Goal: Use online tool/utility: Use online tool/utility

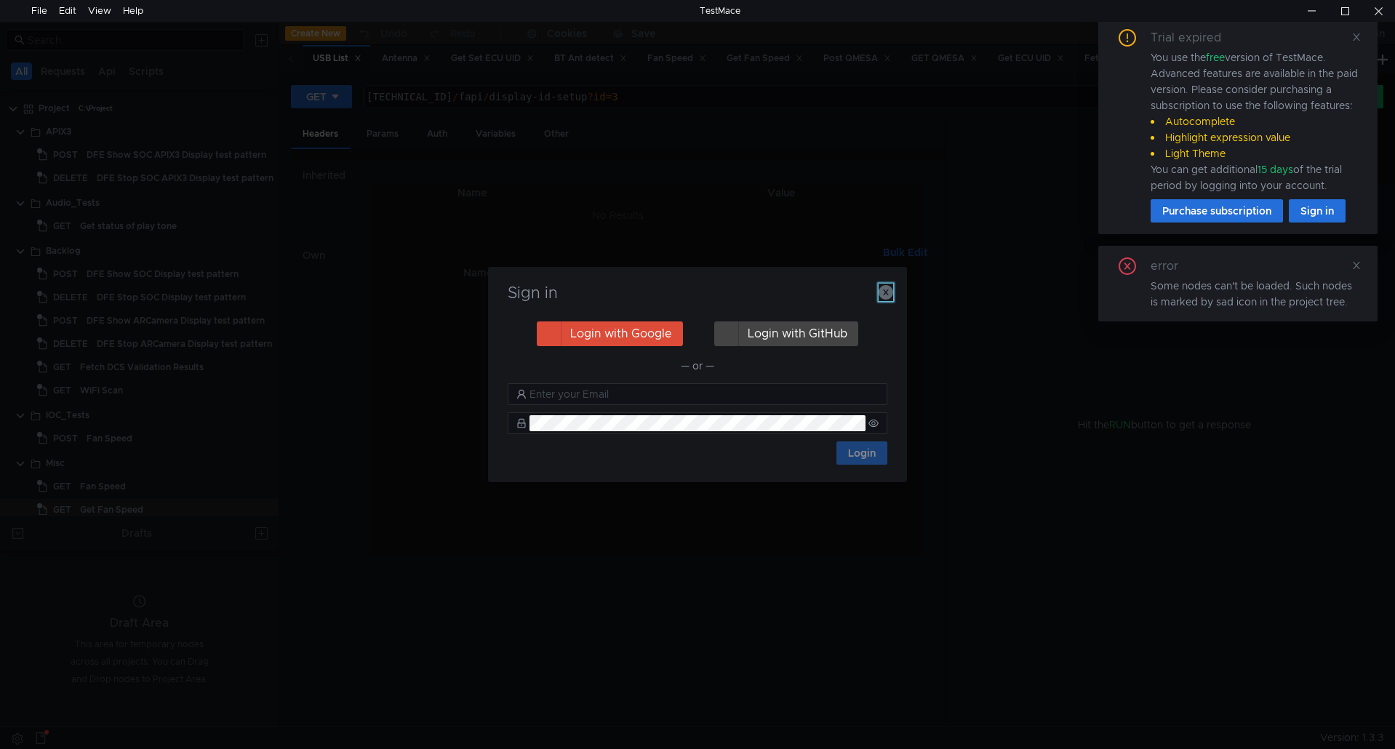
click at [884, 292] on icon "button" at bounding box center [886, 292] width 15 height 15
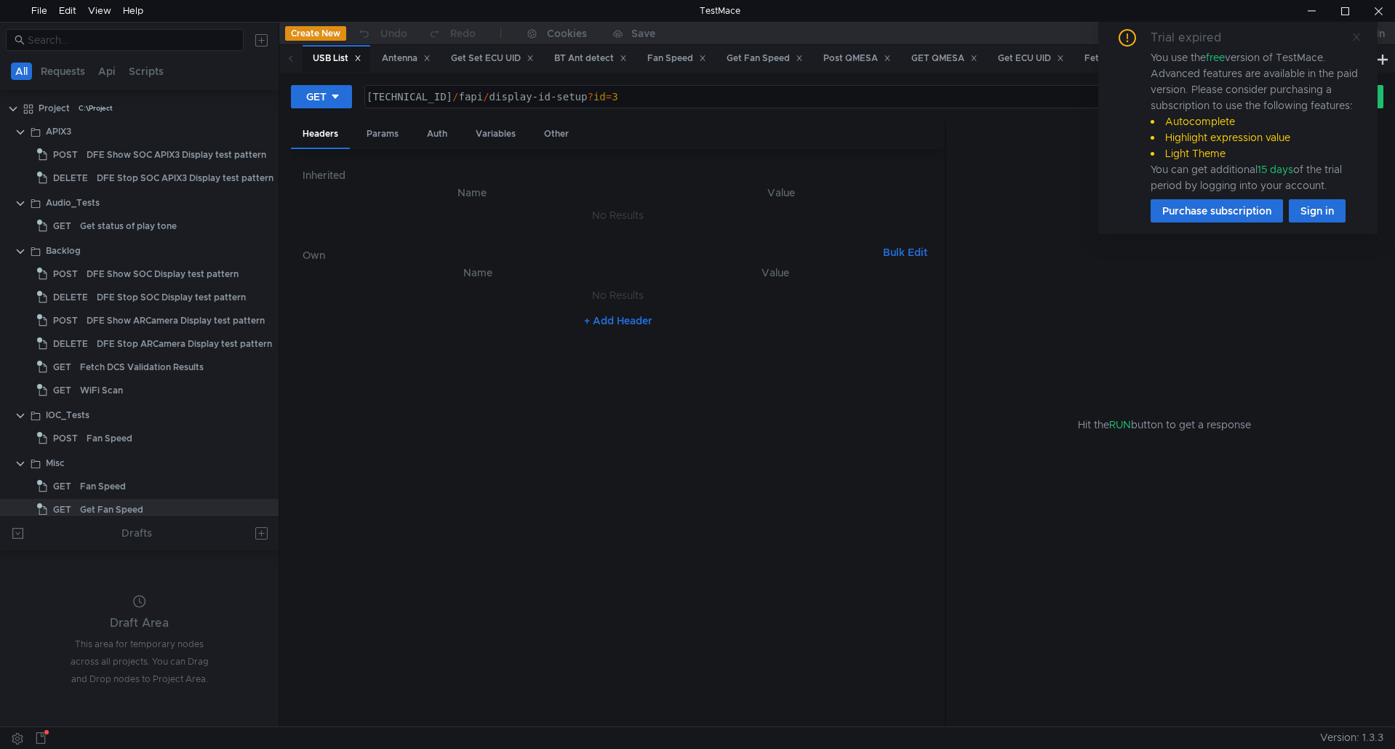
click at [1356, 36] on icon at bounding box center [1356, 36] width 7 height 7
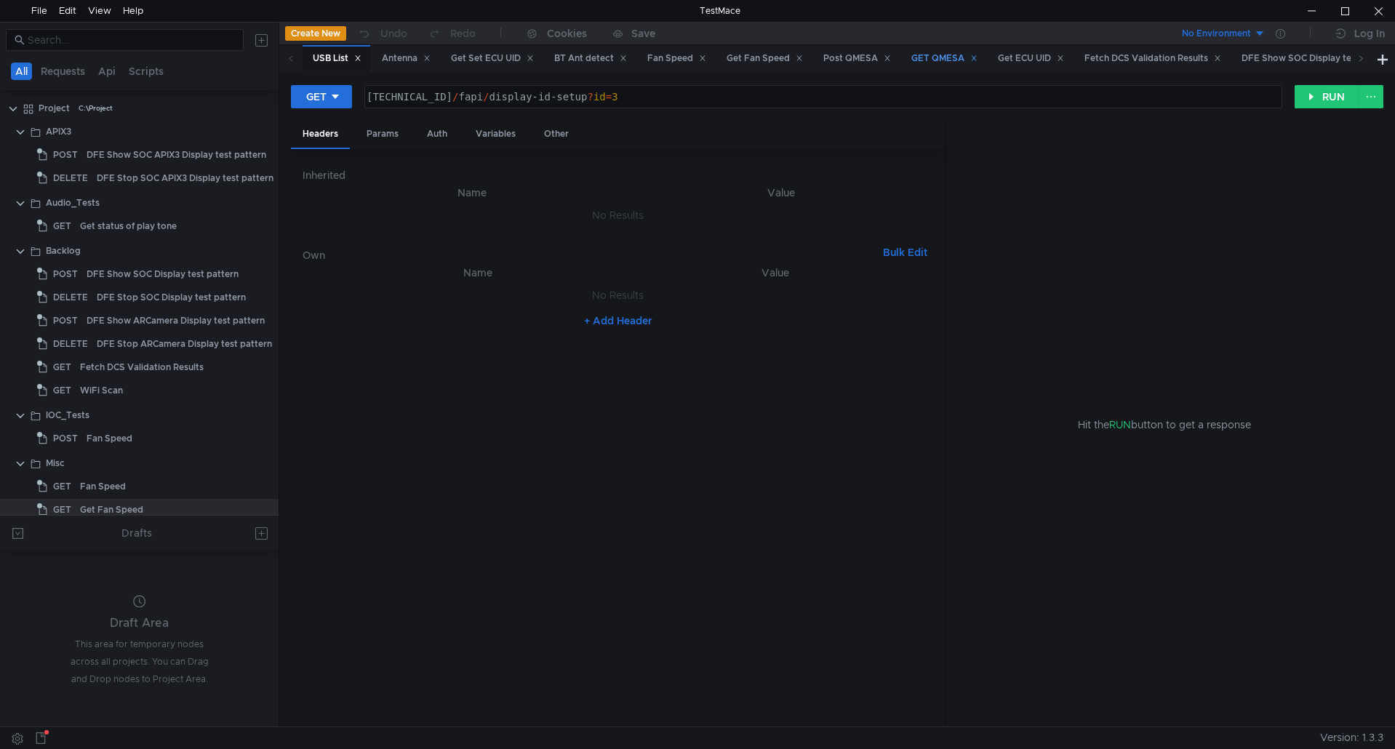
click at [957, 54] on div "GET QMESA" at bounding box center [944, 58] width 66 height 15
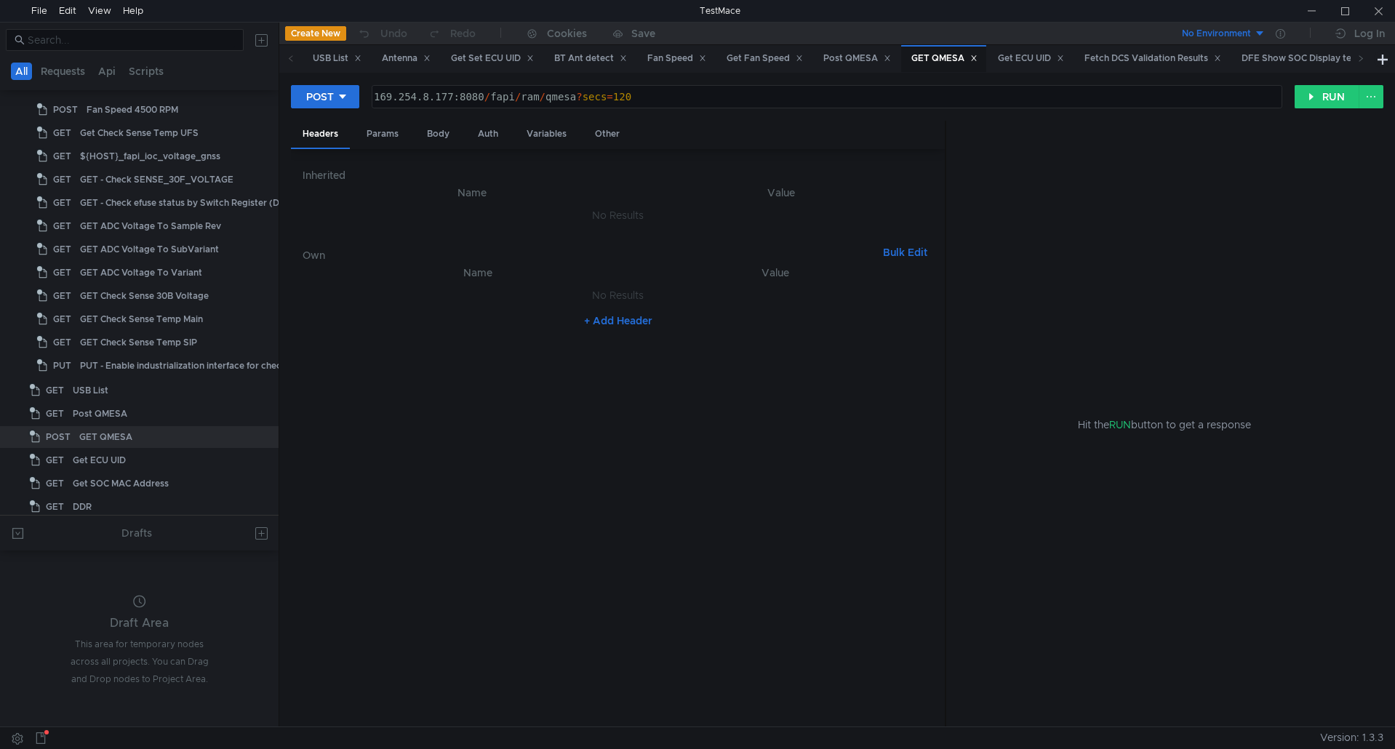
type textarea "169.254.8.177:8080/fapi/ram/qmesa?secs=120"
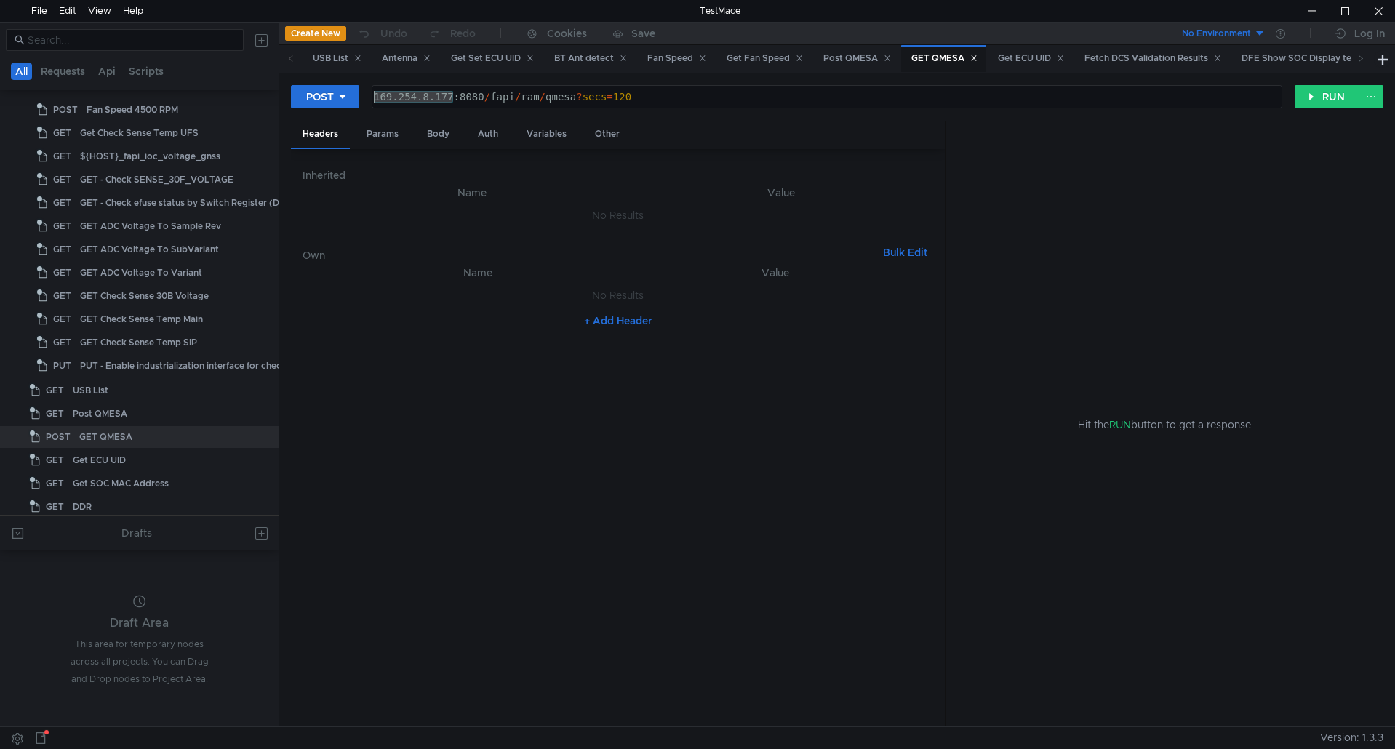
drag, startPoint x: 453, startPoint y: 99, endPoint x: 374, endPoint y: 103, distance: 79.4
click at [374, 103] on div "169.254.8.177:8080 / fapi / ram / qmesa ? secs = 120" at bounding box center [825, 108] width 909 height 35
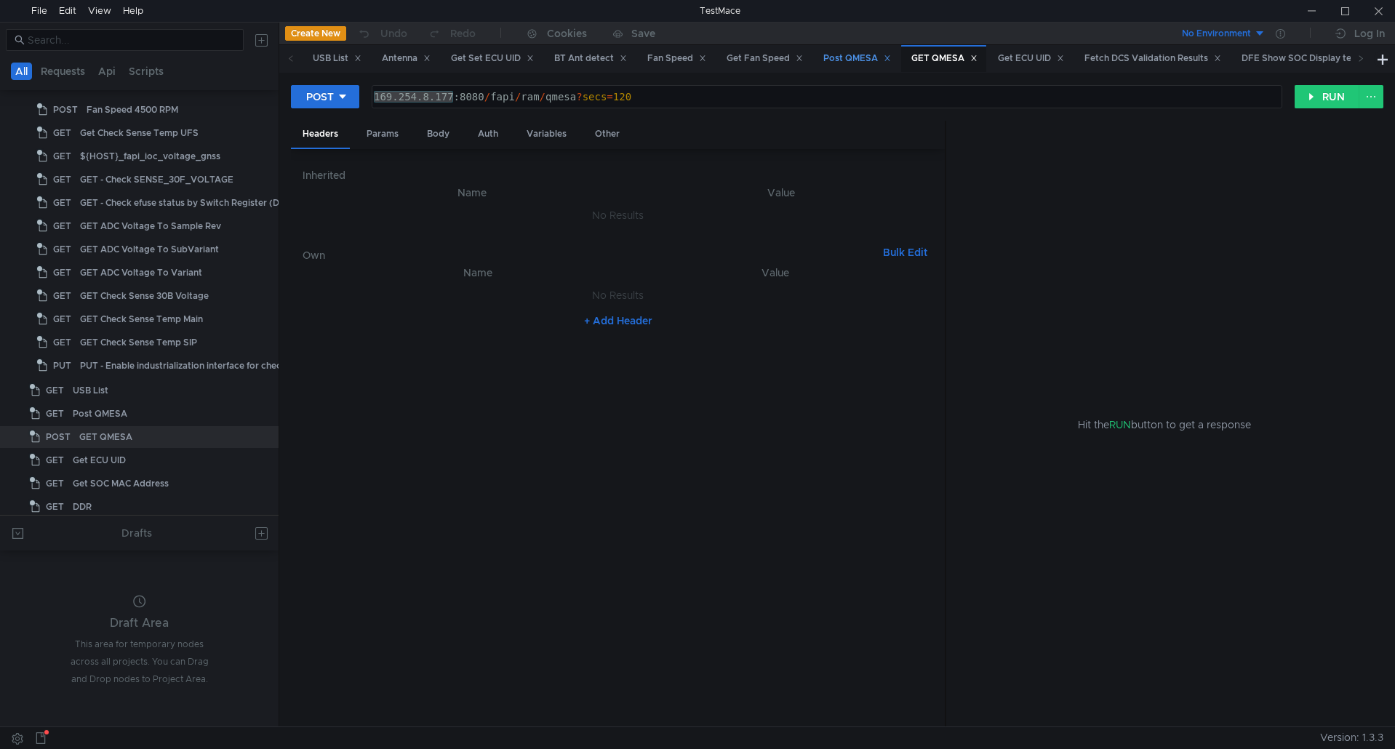
click at [861, 52] on div "Post QMESA" at bounding box center [857, 58] width 68 height 15
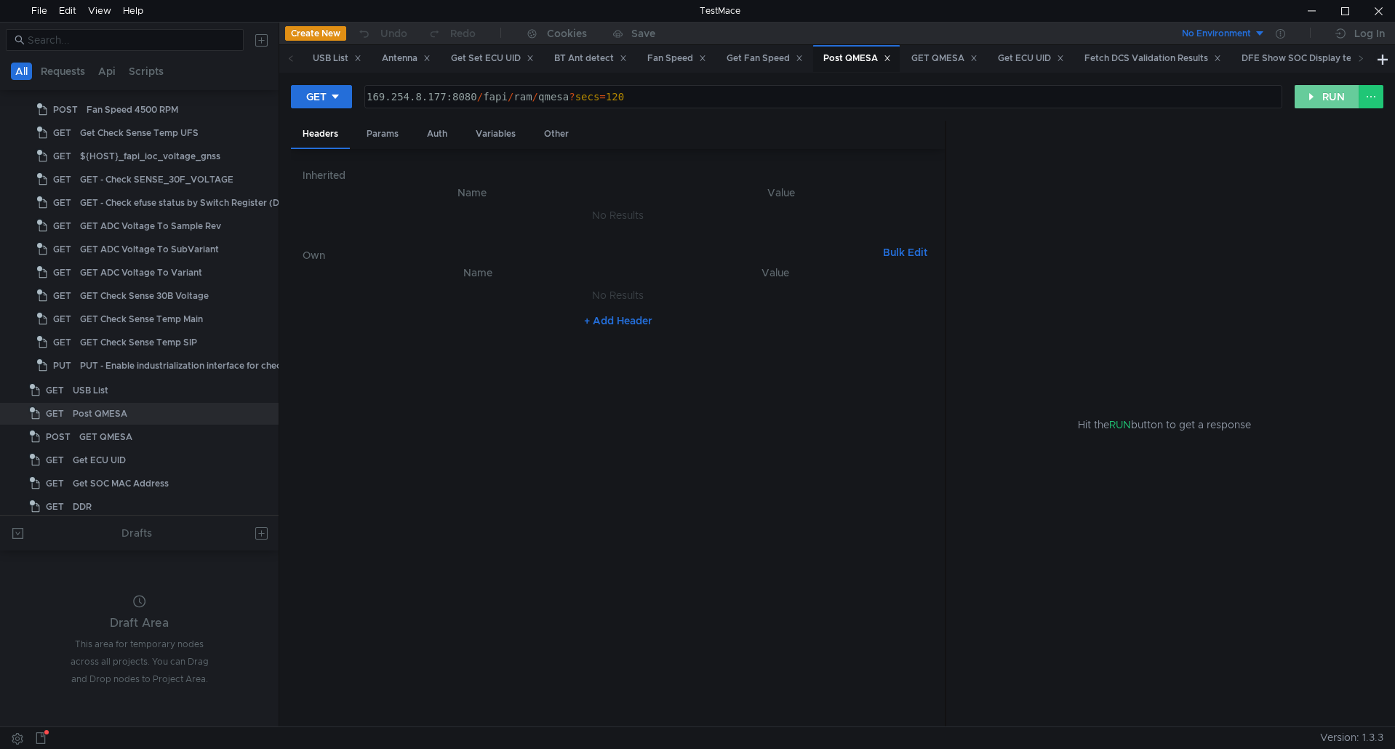
click at [1333, 101] on button "RUN" at bounding box center [1327, 96] width 65 height 23
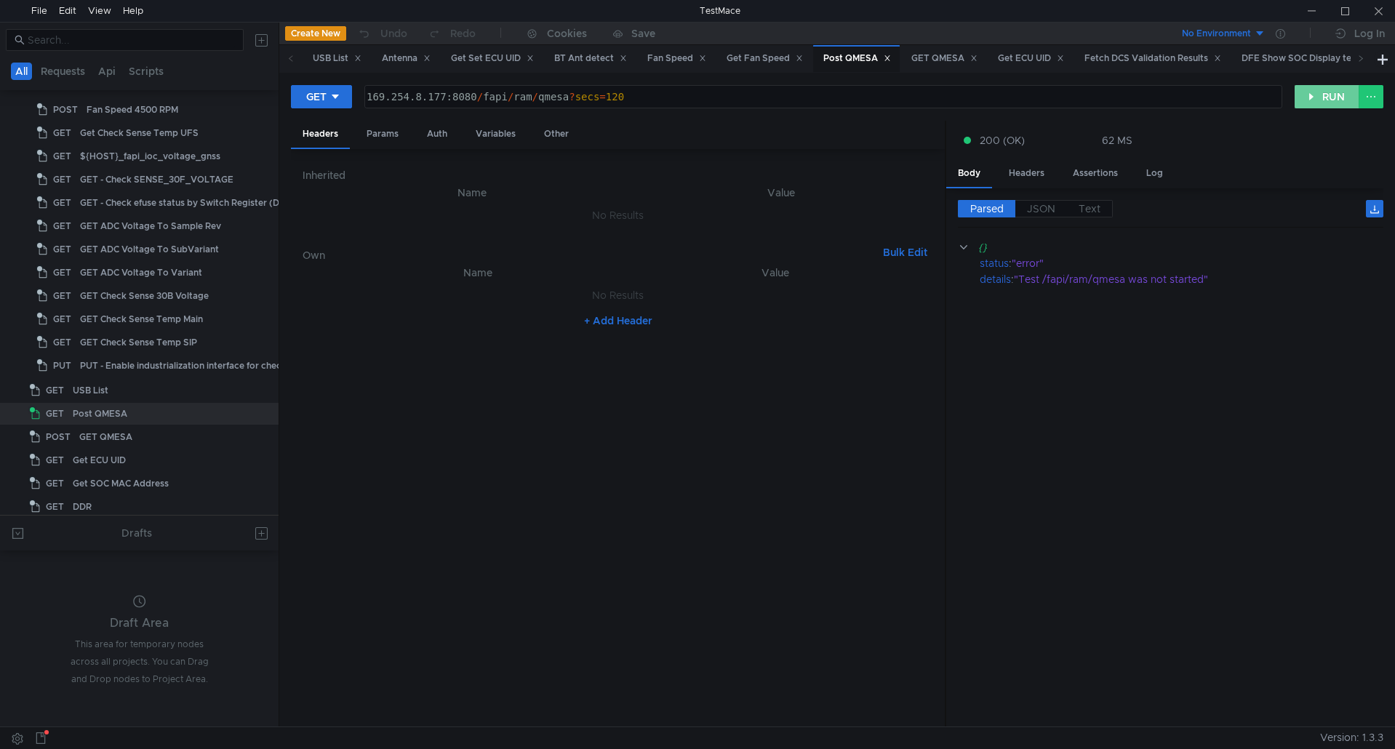
click at [1332, 100] on button "RUN" at bounding box center [1327, 96] width 65 height 23
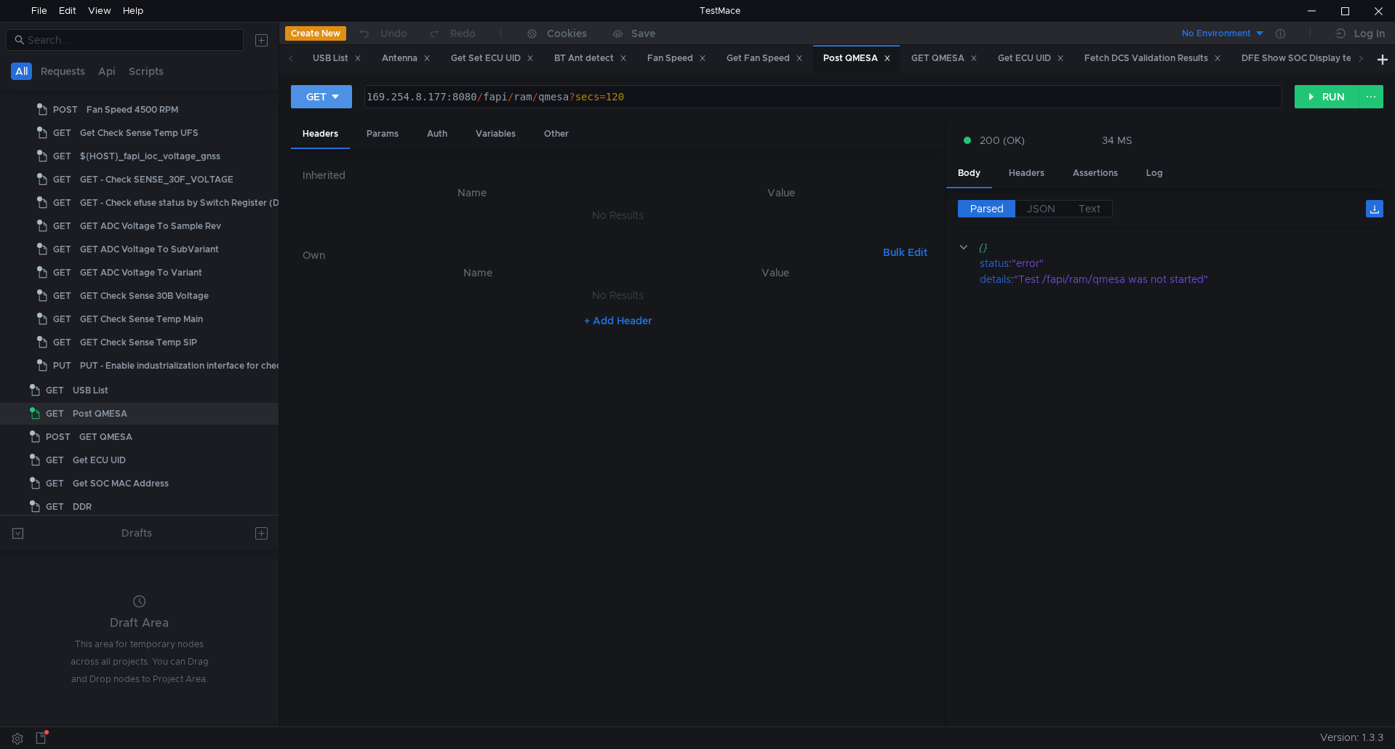
click at [340, 95] on icon at bounding box center [335, 97] width 10 height 10
click at [313, 144] on li "POST" at bounding box center [322, 150] width 63 height 23
click at [1332, 94] on button "RUN" at bounding box center [1327, 96] width 65 height 23
click at [948, 58] on div "GET QMESA" at bounding box center [944, 58] width 66 height 15
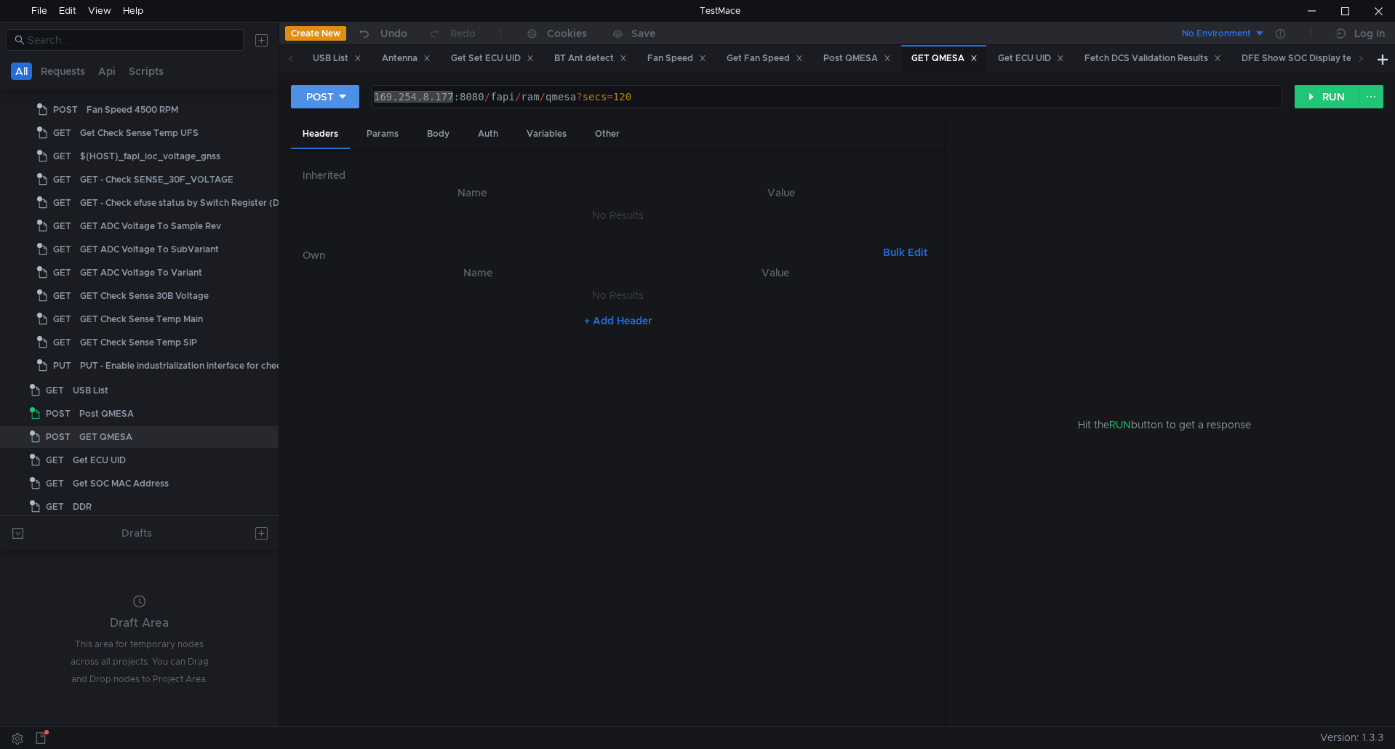
click at [340, 96] on icon at bounding box center [342, 97] width 10 height 10
click at [328, 122] on li "GET" at bounding box center [325, 127] width 68 height 23
click at [1332, 95] on button "RUN" at bounding box center [1327, 96] width 65 height 23
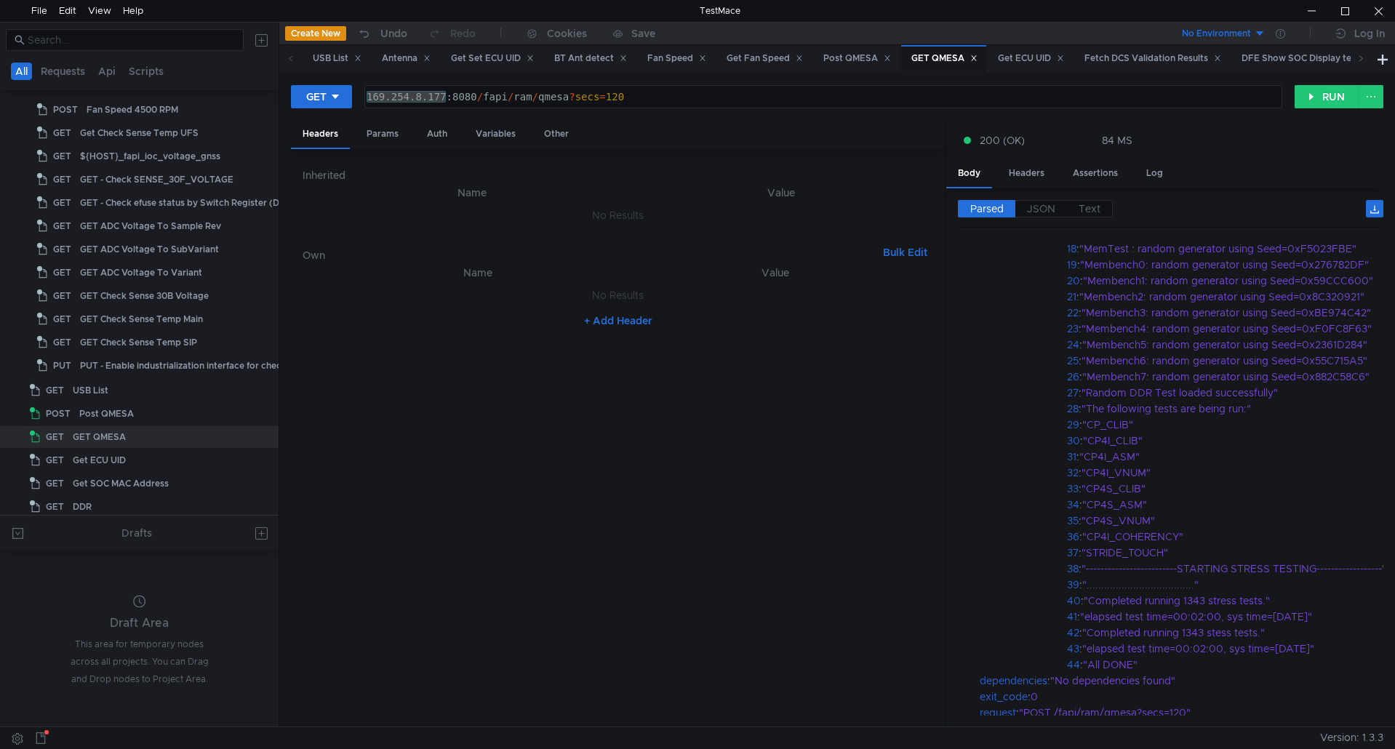
scroll to position [507, 0]
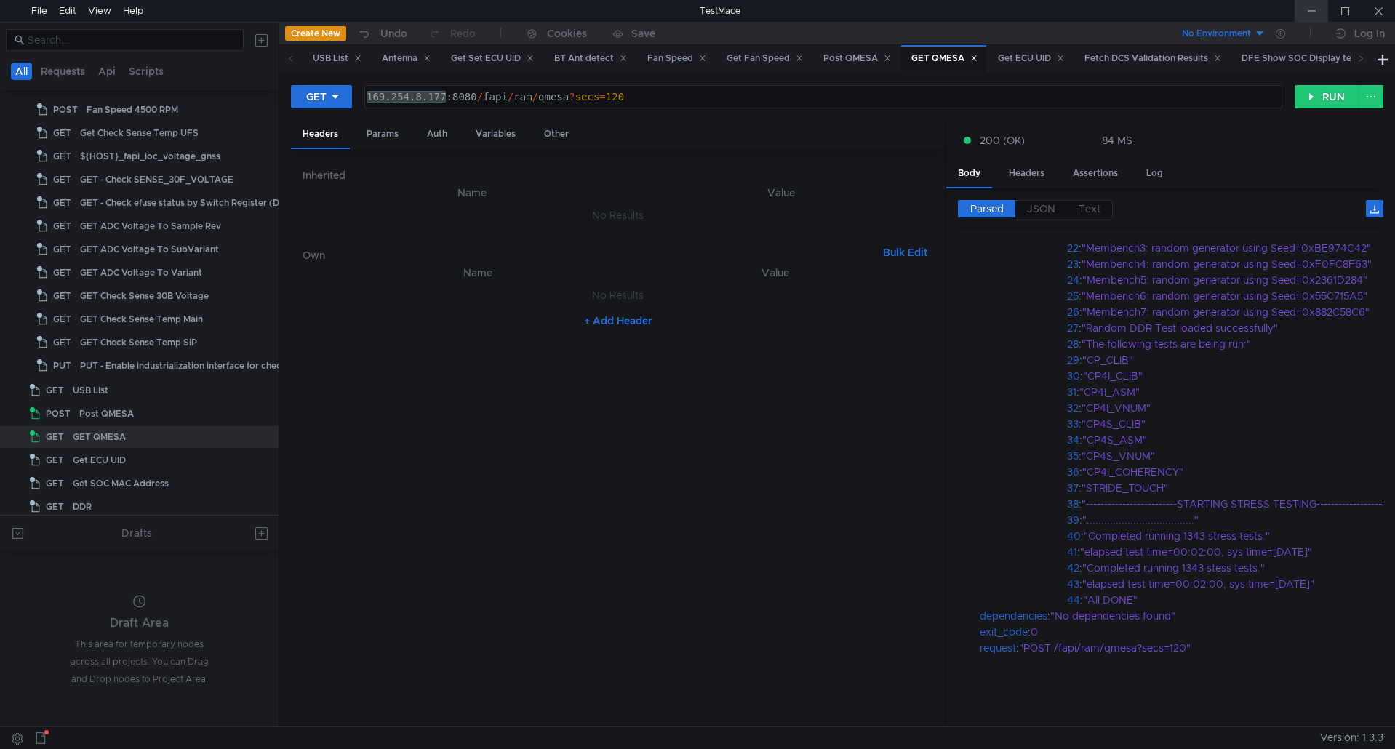
click at [1310, 4] on div at bounding box center [1311, 11] width 33 height 22
